Goal: Check status

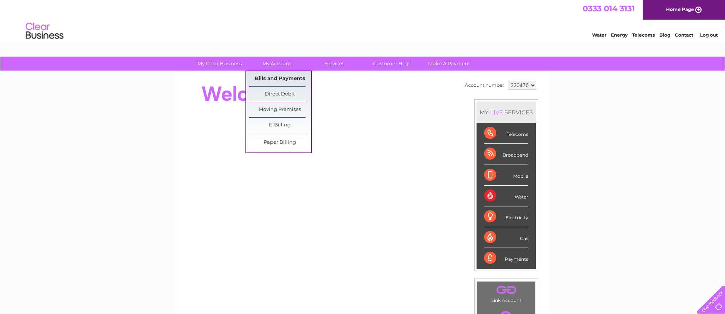
click at [274, 76] on link "Bills and Payments" at bounding box center [280, 78] width 62 height 15
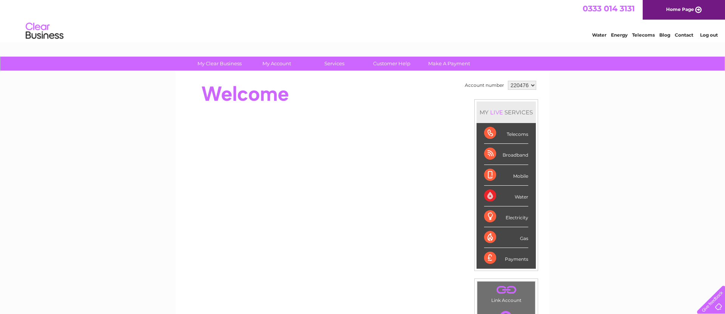
scroll to position [40, 0]
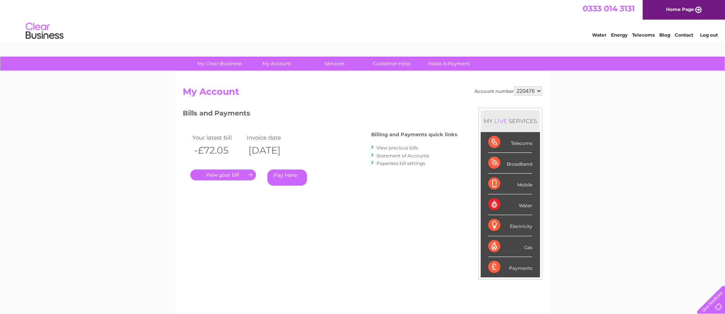
click at [539, 91] on select "220476 920916" at bounding box center [528, 90] width 28 height 9
select select "920916"
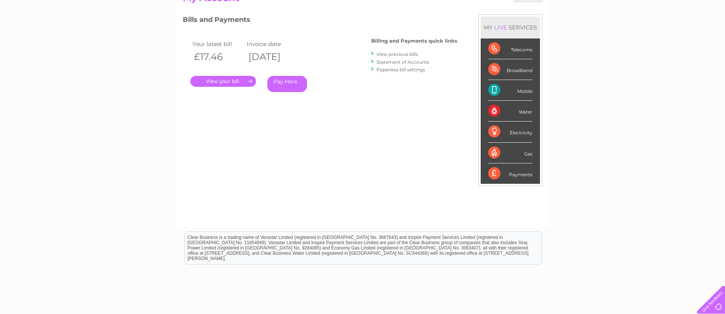
scroll to position [94, 0]
click at [401, 61] on link "Statement of Accounts" at bounding box center [402, 62] width 53 height 6
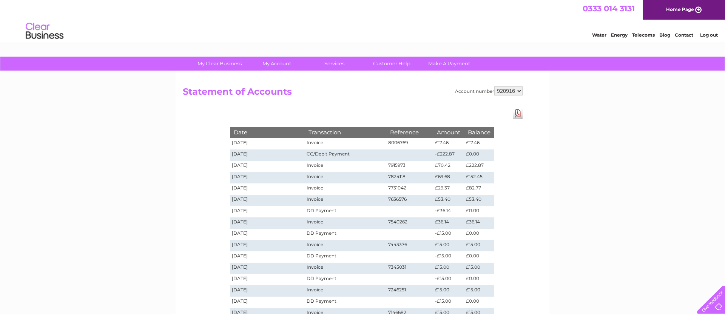
click at [707, 34] on link "Log out" at bounding box center [709, 35] width 18 height 6
